Goal: Information Seeking & Learning: Learn about a topic

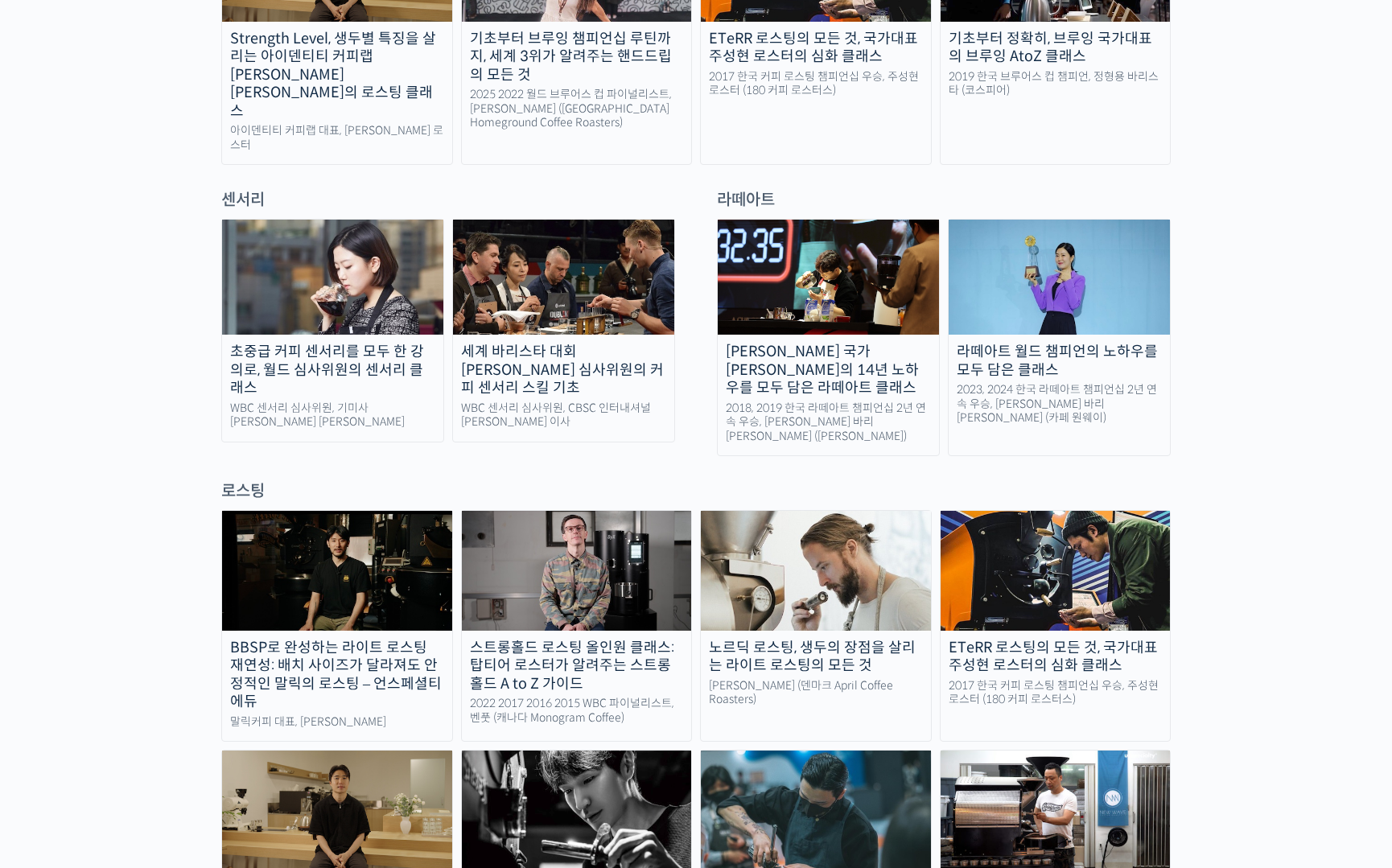
scroll to position [1019, 0]
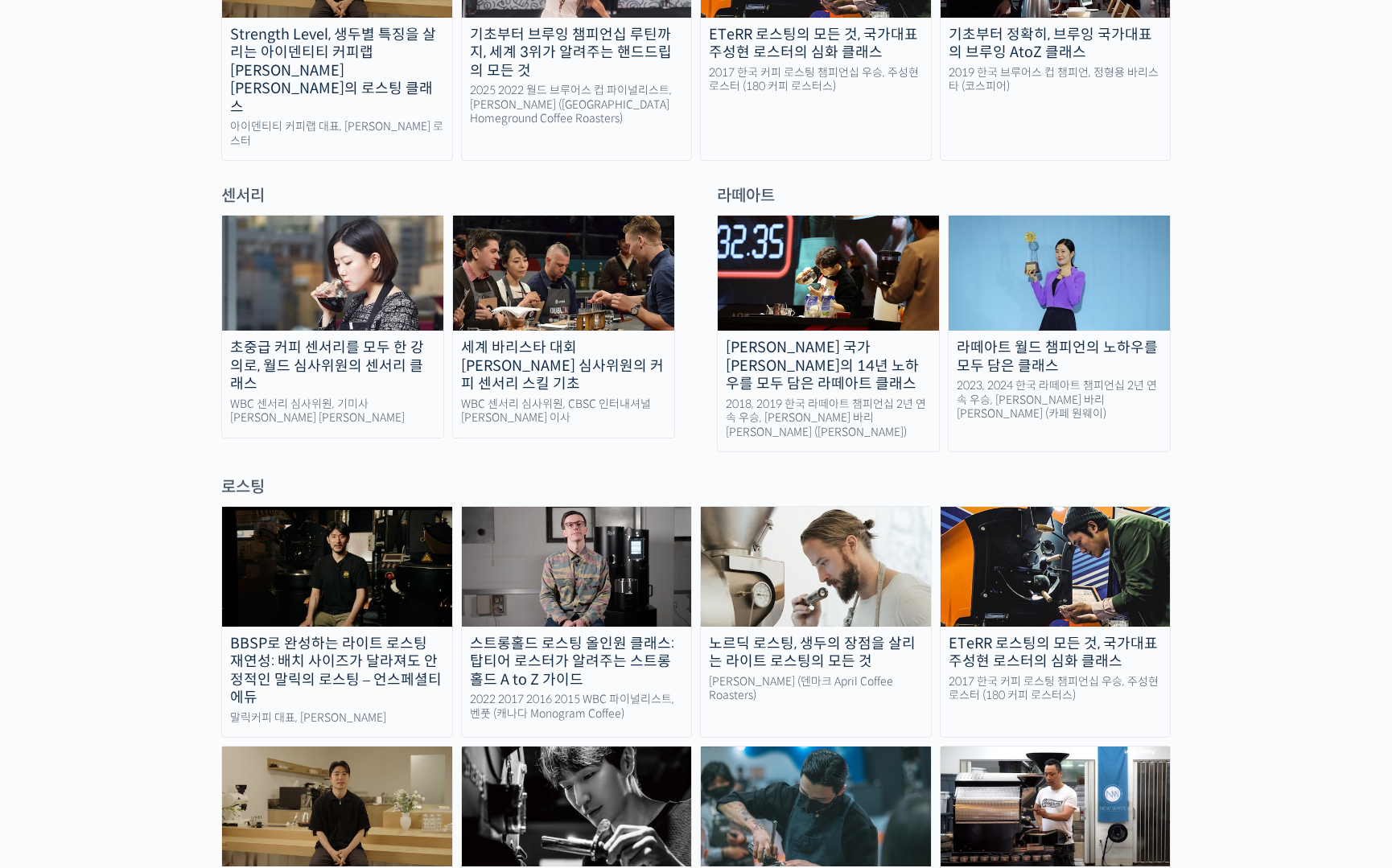
click at [1124, 635] on div "ETeRR 로스팅의 모든 것, 국가대표 주성현 로스터의 심화 클래스" at bounding box center [1055, 653] width 230 height 36
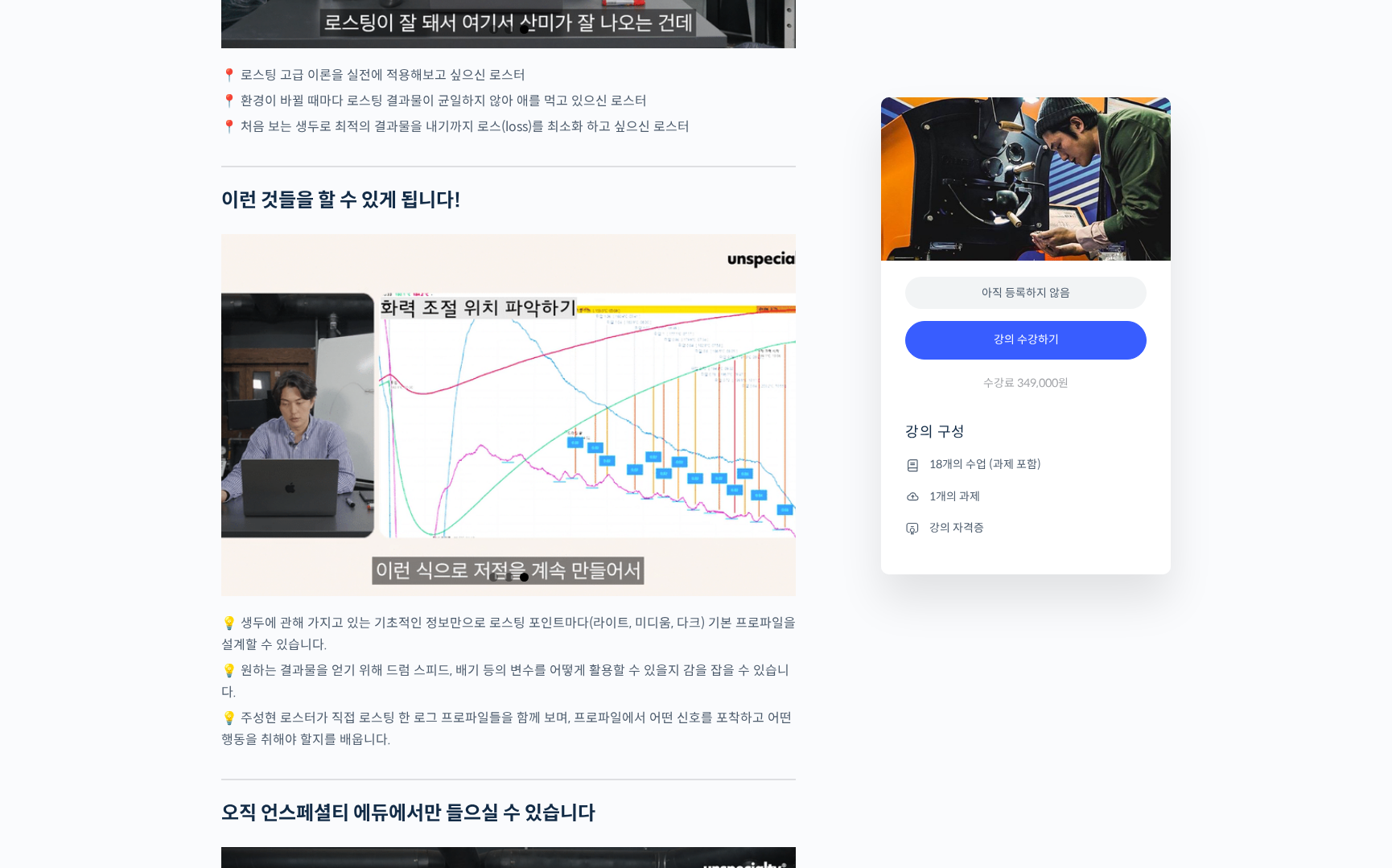
scroll to position [2723, 0]
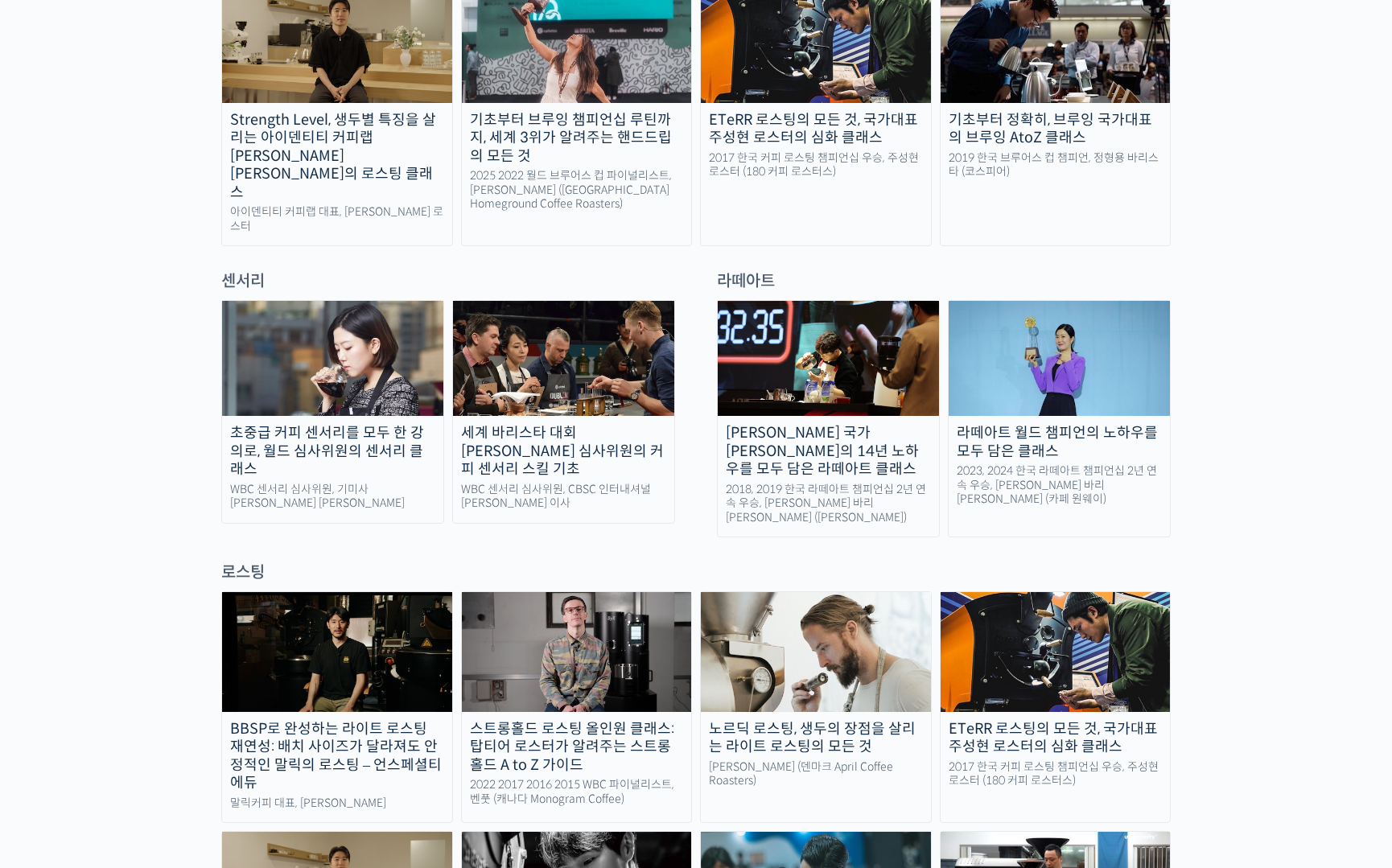
scroll to position [1006, 0]
